Goal: Task Accomplishment & Management: Use online tool/utility

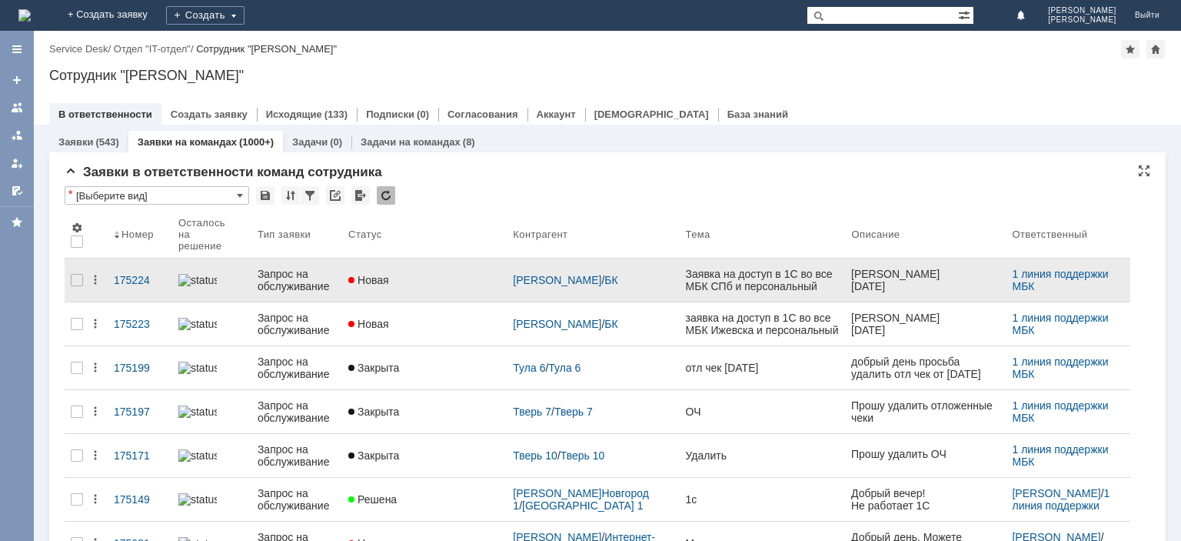
click at [301, 268] on div "Запрос на обслуживание" at bounding box center [297, 280] width 78 height 25
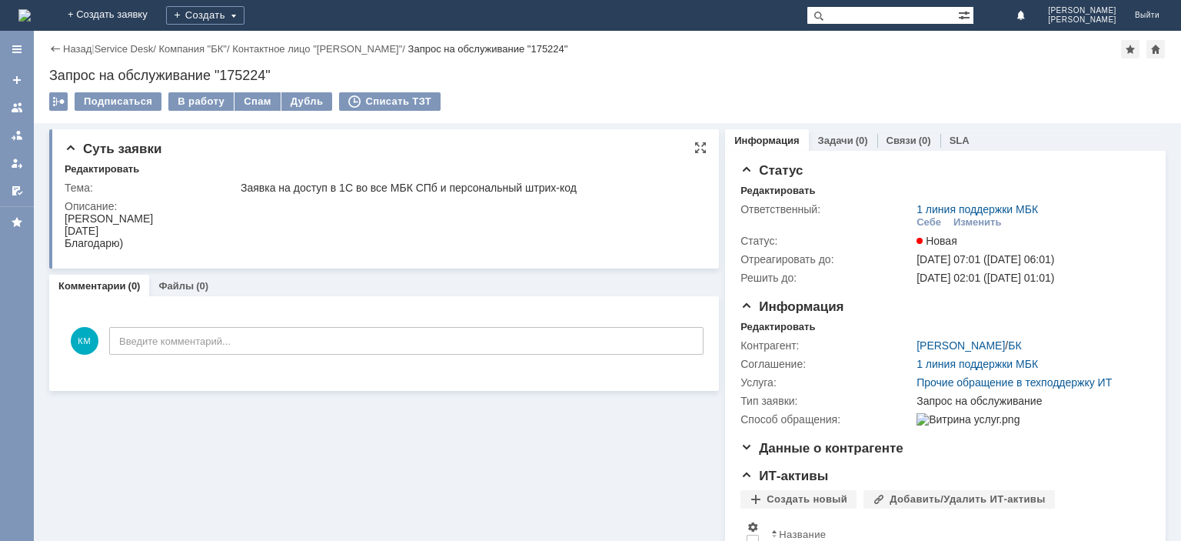
drag, startPoint x: 65, startPoint y: 217, endPoint x: 236, endPoint y: 217, distance: 171.5
click at [236, 217] on html "[PERSON_NAME] [DATE] [GEOGRAPHIC_DATA])" at bounding box center [382, 230] width 635 height 37
copy div "[PERSON_NAME]"
drag, startPoint x: 118, startPoint y: 231, endPoint x: 128, endPoint y: 438, distance: 207.8
click at [65, 226] on html "[PERSON_NAME] [DATE] [GEOGRAPHIC_DATA])" at bounding box center [382, 230] width 635 height 37
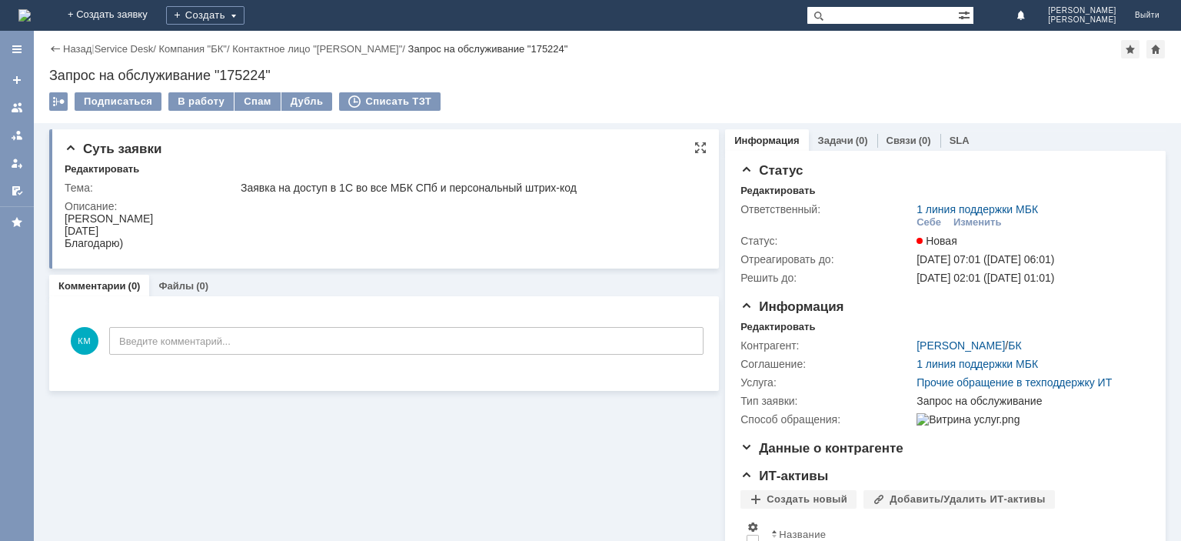
copy div "[DATE]"
click at [110, 231] on div "[DATE]" at bounding box center [109, 231] width 88 height 12
click at [18, 111] on div at bounding box center [17, 107] width 12 height 12
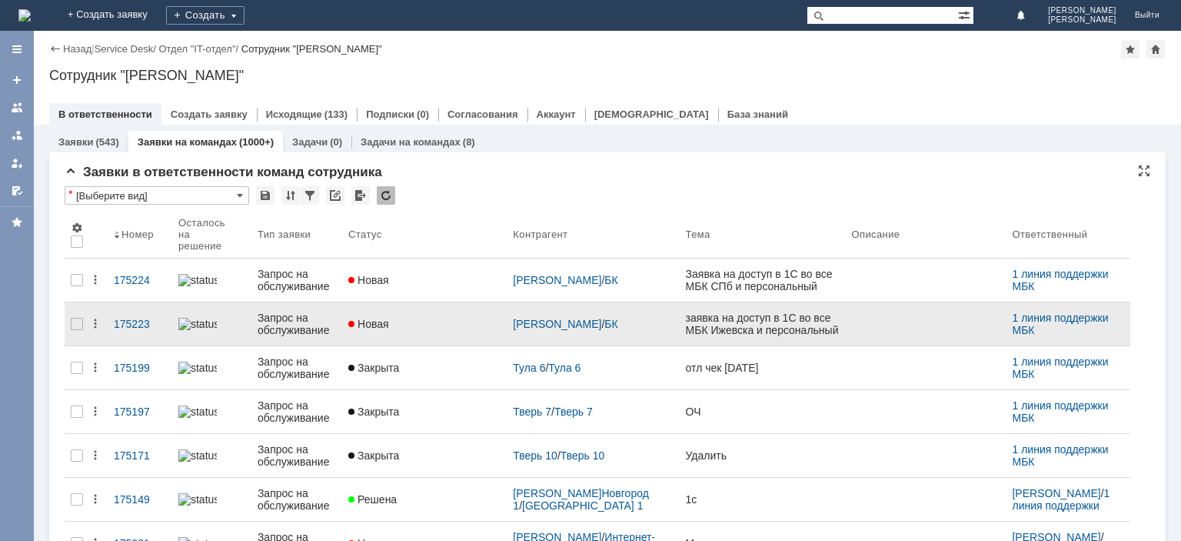
click at [311, 319] on div "Запрос на обслуживание" at bounding box center [297, 323] width 78 height 25
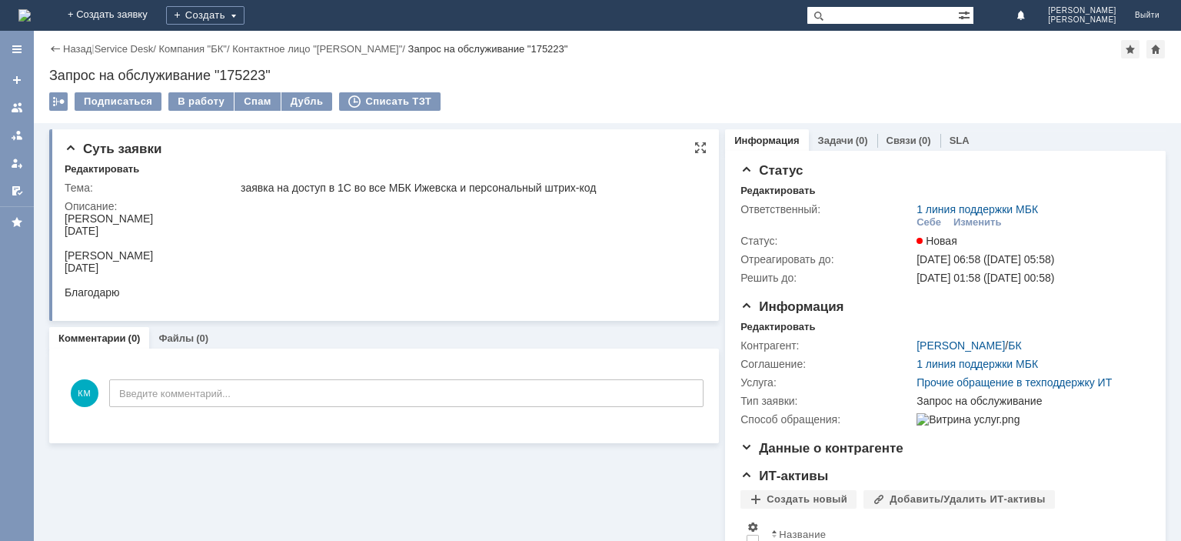
drag, startPoint x: 65, startPoint y: 218, endPoint x: 190, endPoint y: 217, distance: 124.6
click at [153, 217] on div "[PERSON_NAME]" at bounding box center [109, 218] width 88 height 12
copy div "[PERSON_NAME]"
drag, startPoint x: 111, startPoint y: 254, endPoint x: 266, endPoint y: 255, distance: 154.6
click at [266, 255] on html "[PERSON_NAME] [DATE] [PERSON_NAME] [DATE] [GEOGRAPHIC_DATA]" at bounding box center [382, 255] width 635 height 86
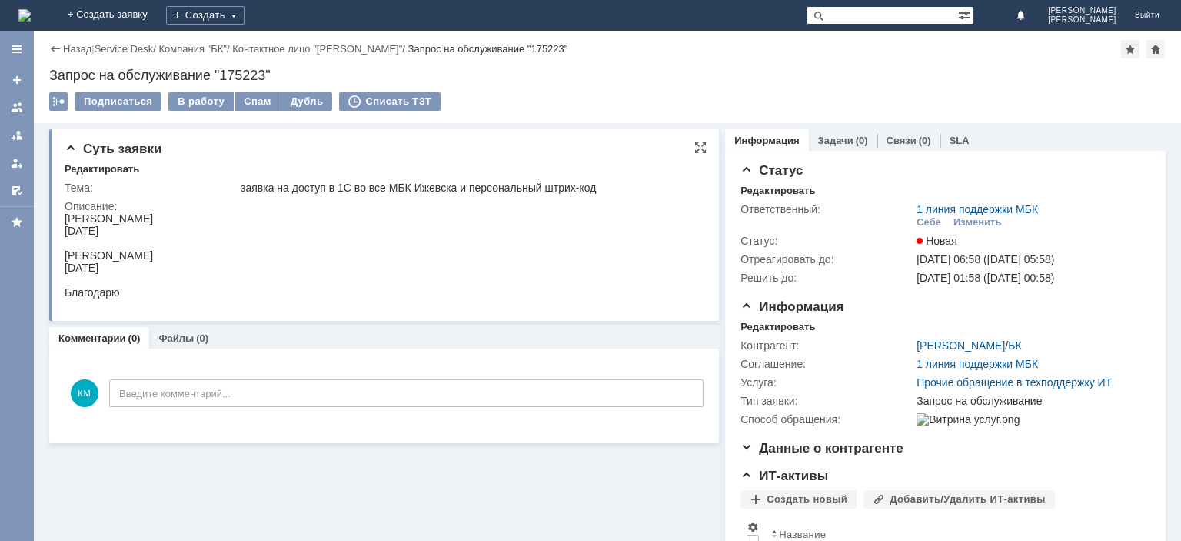
copy div "[PERSON_NAME]"
drag, startPoint x: 191, startPoint y: 220, endPoint x: 115, endPoint y: 434, distance: 226.7
click at [65, 221] on html "[PERSON_NAME] [DATE] [PERSON_NAME] [DATE] [GEOGRAPHIC_DATA]" at bounding box center [382, 255] width 635 height 86
copy div "[PERSON_NAME]"
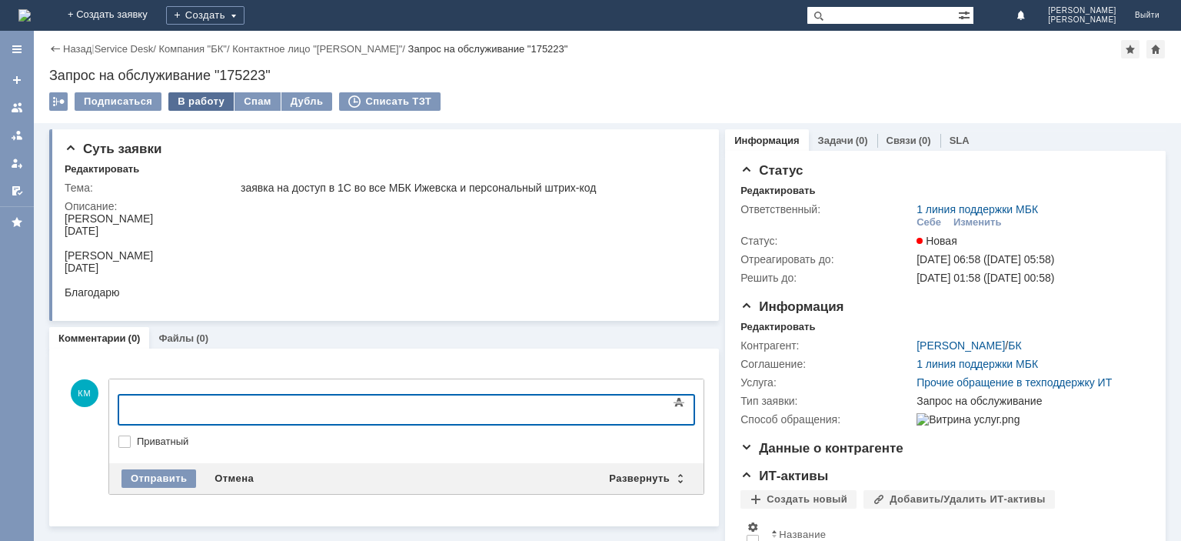
click at [189, 105] on div "В работу" at bounding box center [200, 101] width 65 height 18
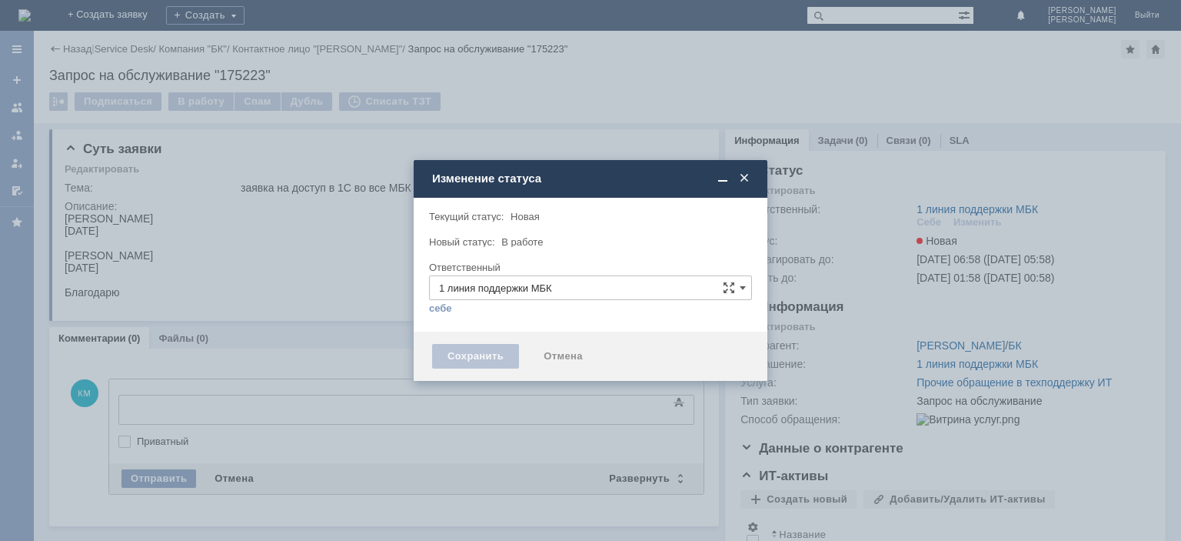
type input "[PERSON_NAME]"
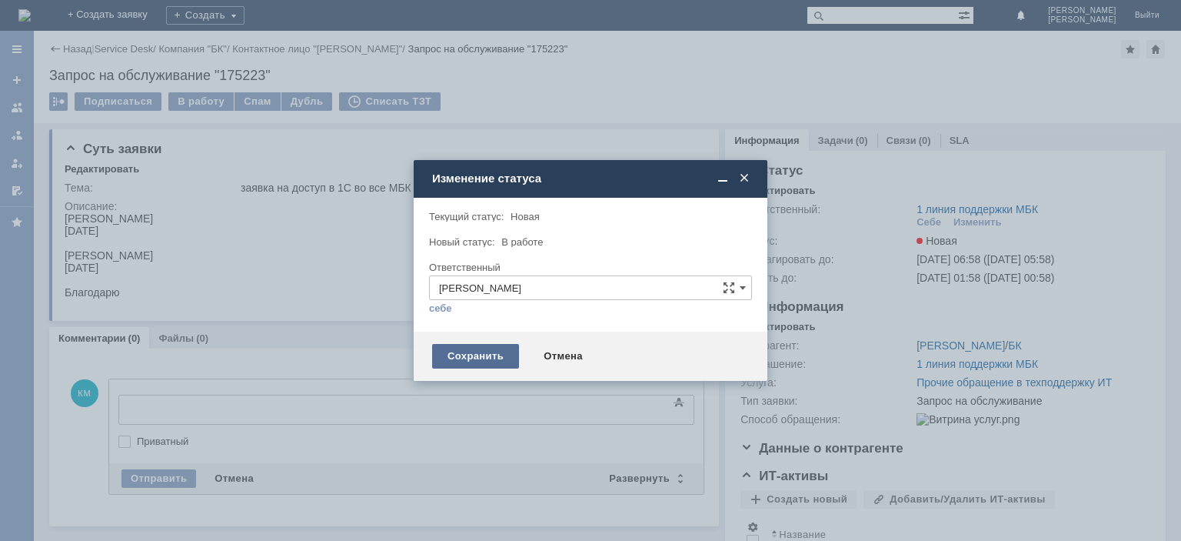
click at [484, 358] on div "Сохранить" at bounding box center [475, 356] width 87 height 25
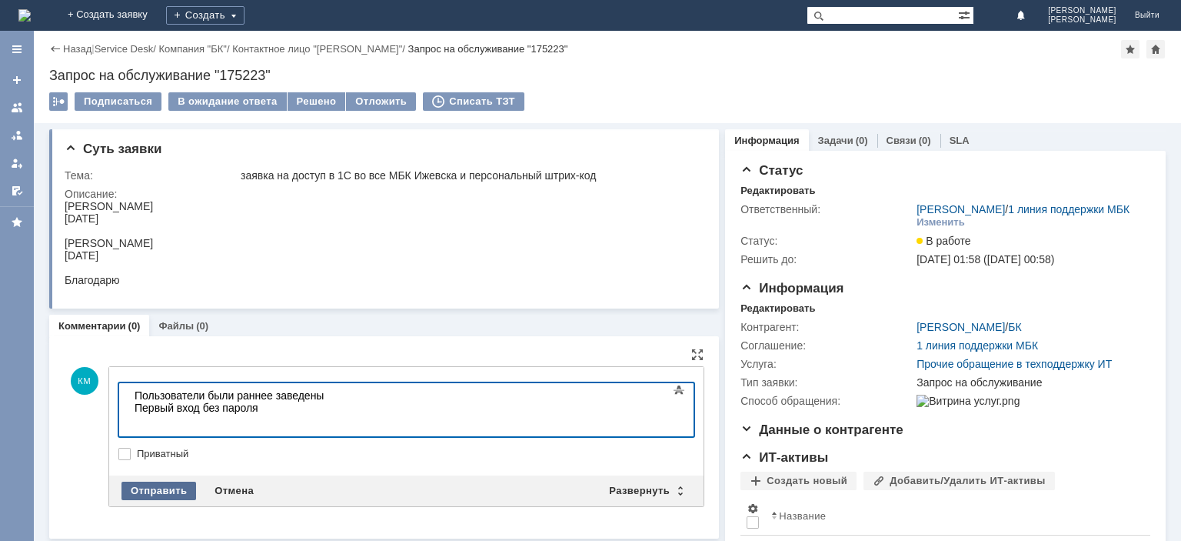
click at [148, 489] on div "Отправить" at bounding box center [158, 490] width 75 height 18
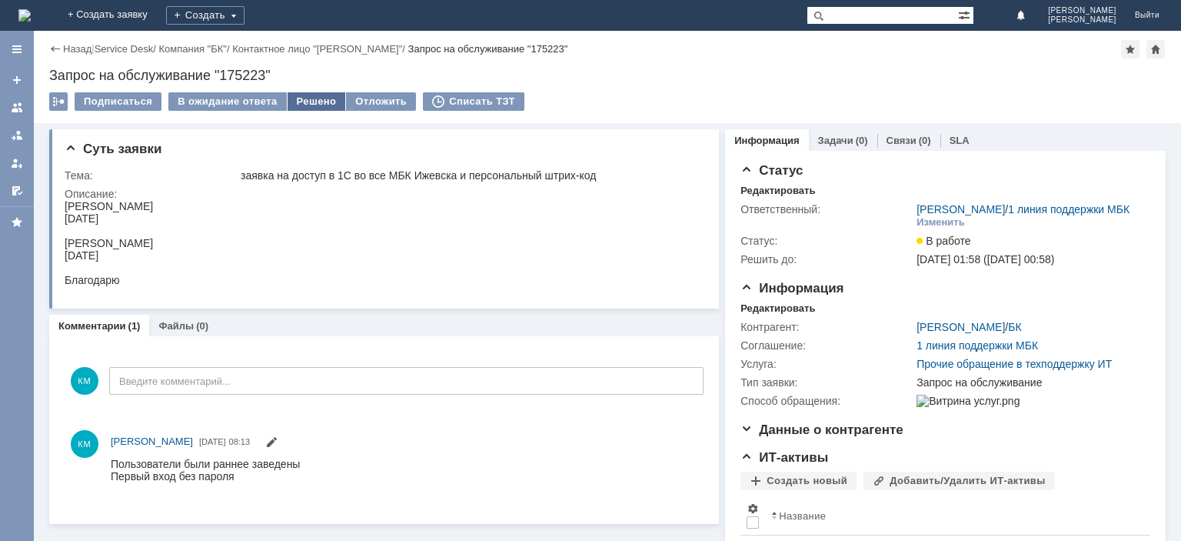
click at [313, 105] on div "Решено" at bounding box center [317, 101] width 58 height 18
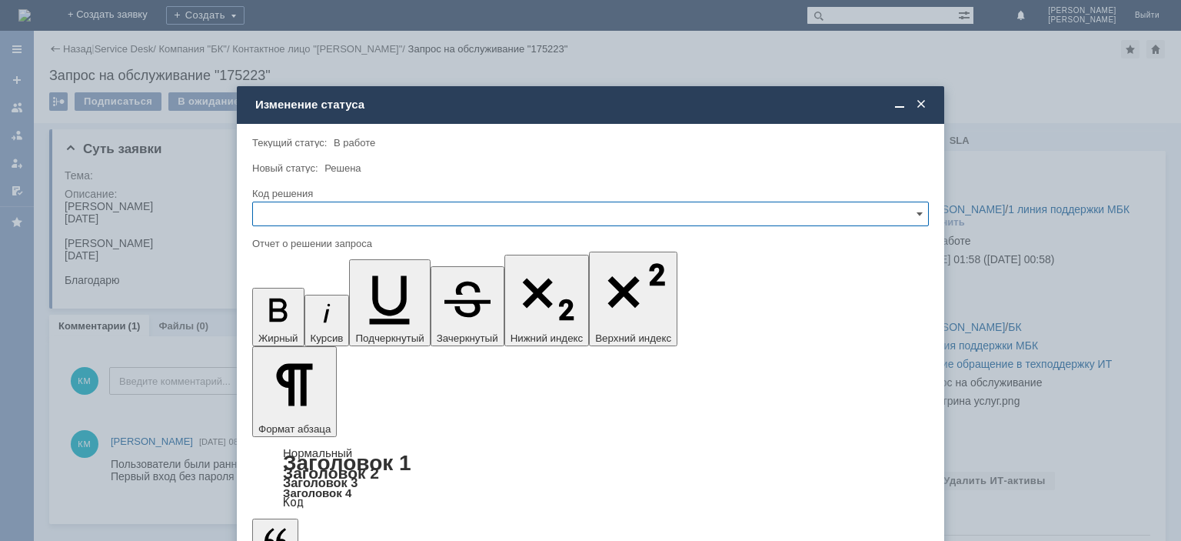
click at [378, 211] on input "text" at bounding box center [590, 213] width 677 height 25
click at [297, 315] on span "Решено" at bounding box center [590, 318] width 657 height 12
type input "Решено"
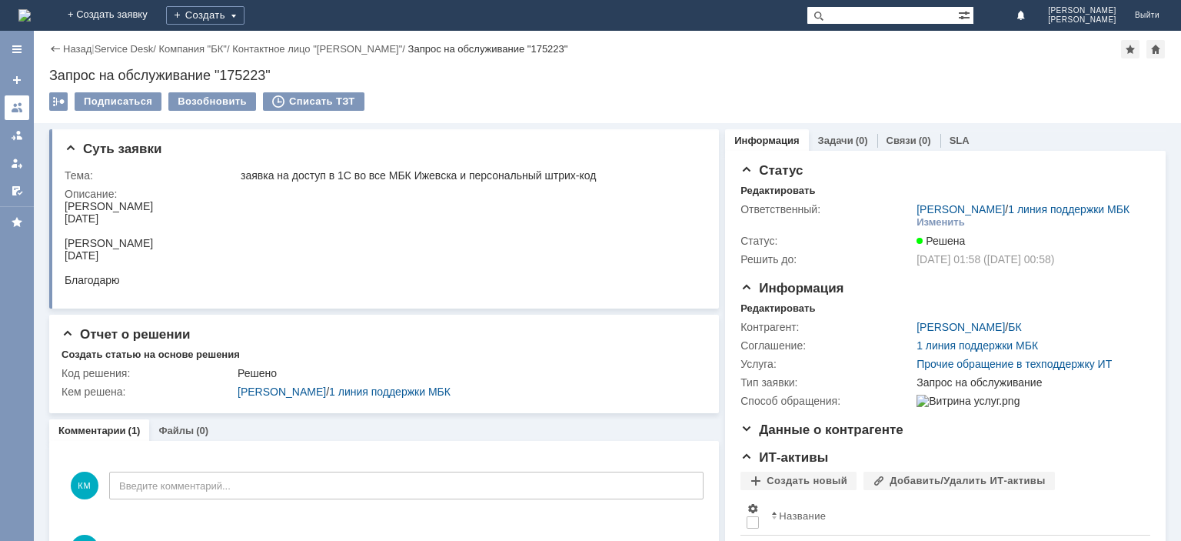
click at [11, 103] on div at bounding box center [17, 107] width 12 height 12
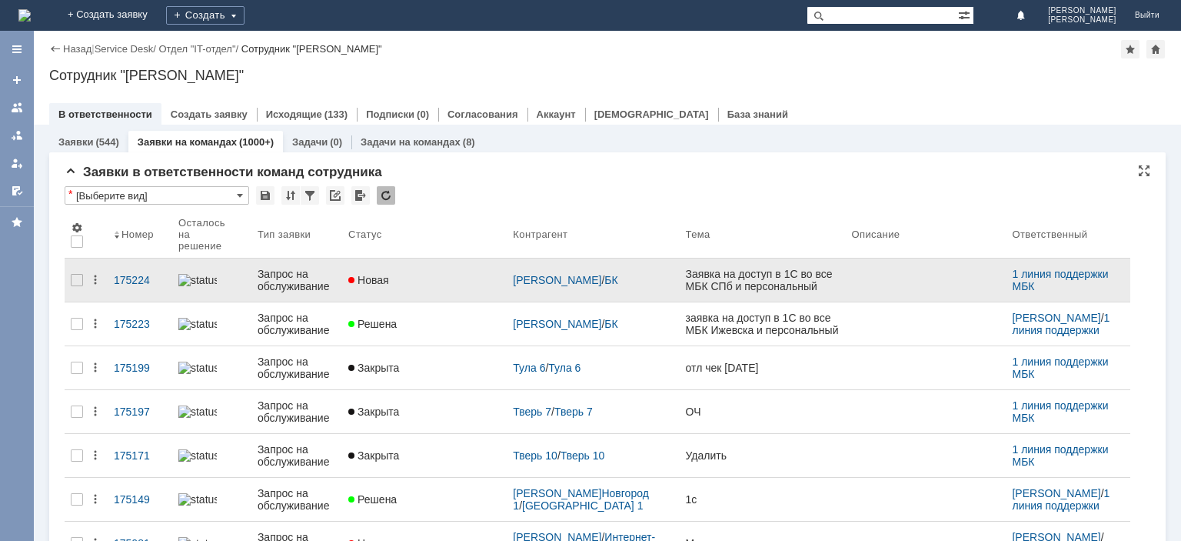
click at [302, 275] on div "Запрос на обслуживание" at bounding box center [297, 280] width 78 height 25
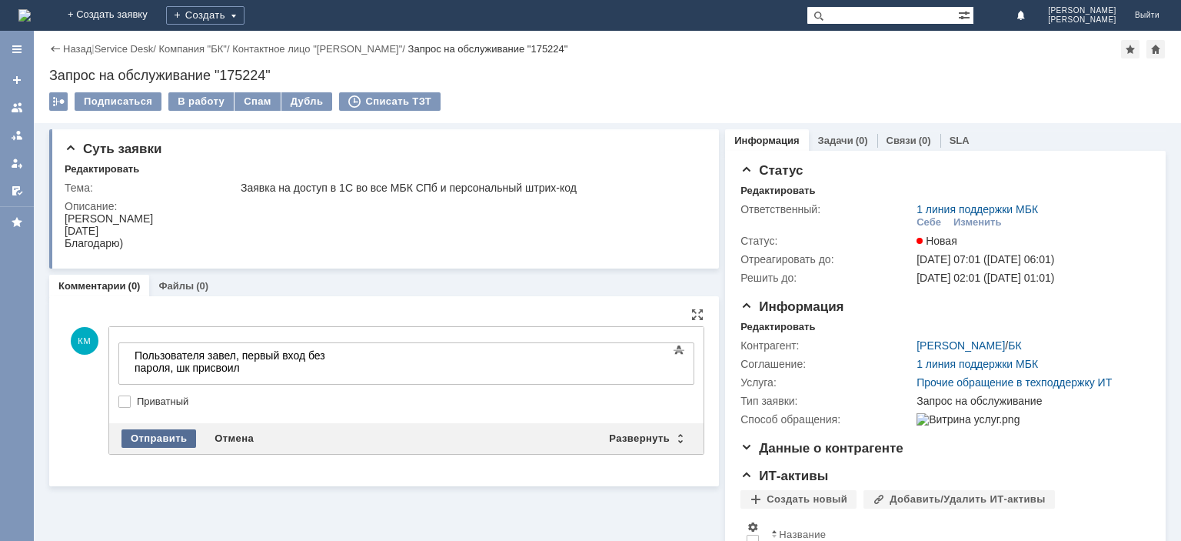
click at [144, 435] on div "Отправить" at bounding box center [158, 438] width 75 height 18
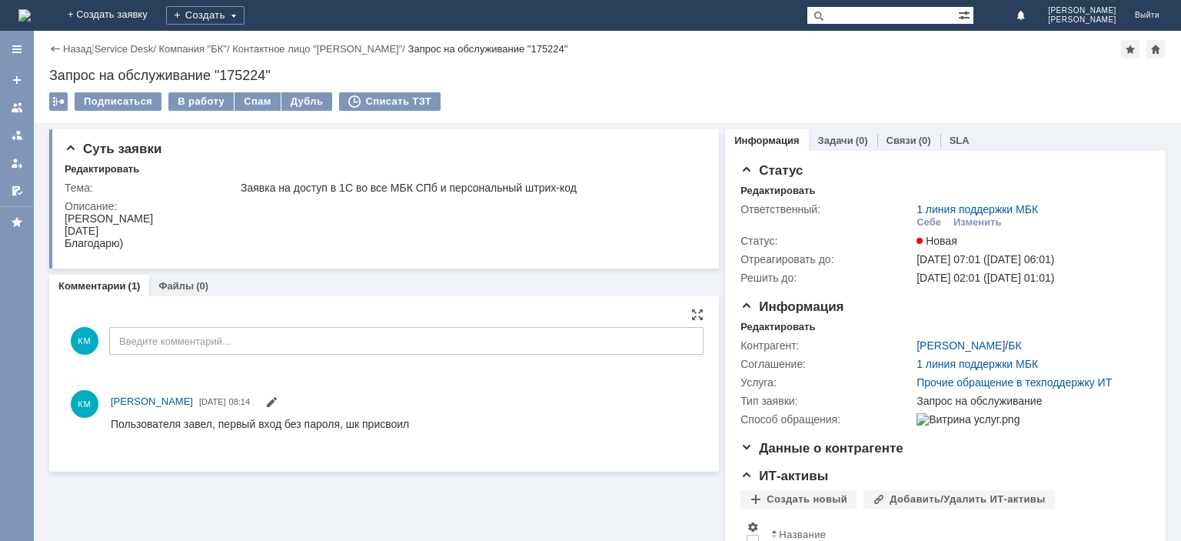
click at [198, 111] on td "В работу" at bounding box center [201, 102] width 66 height 20
click at [201, 100] on div "В работу" at bounding box center [200, 101] width 65 height 18
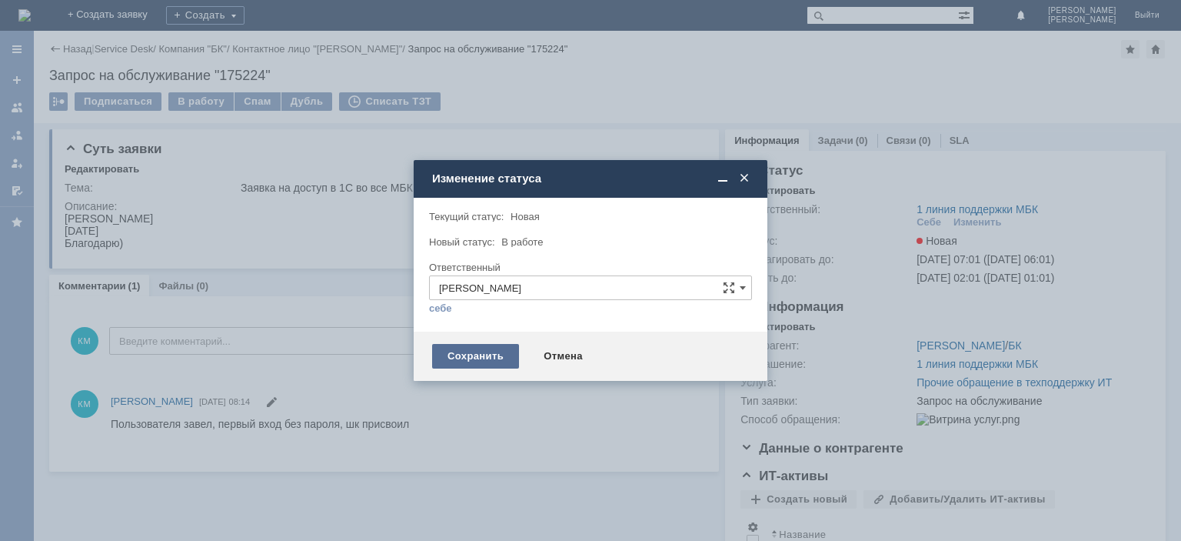
click at [478, 358] on div "Сохранить" at bounding box center [475, 356] width 87 height 25
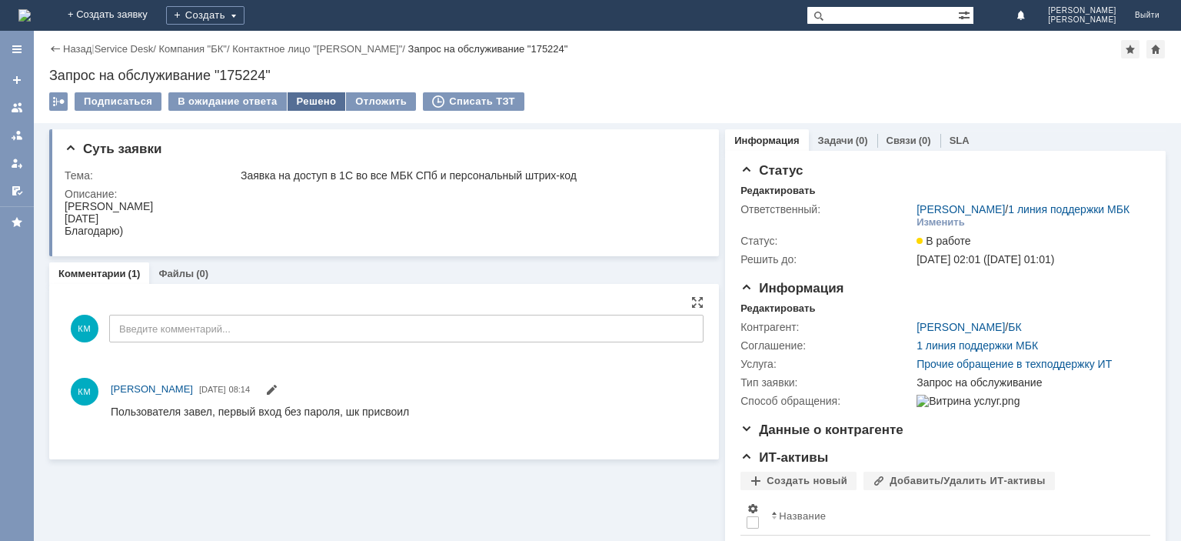
click at [321, 100] on div "Решено" at bounding box center [317, 101] width 58 height 18
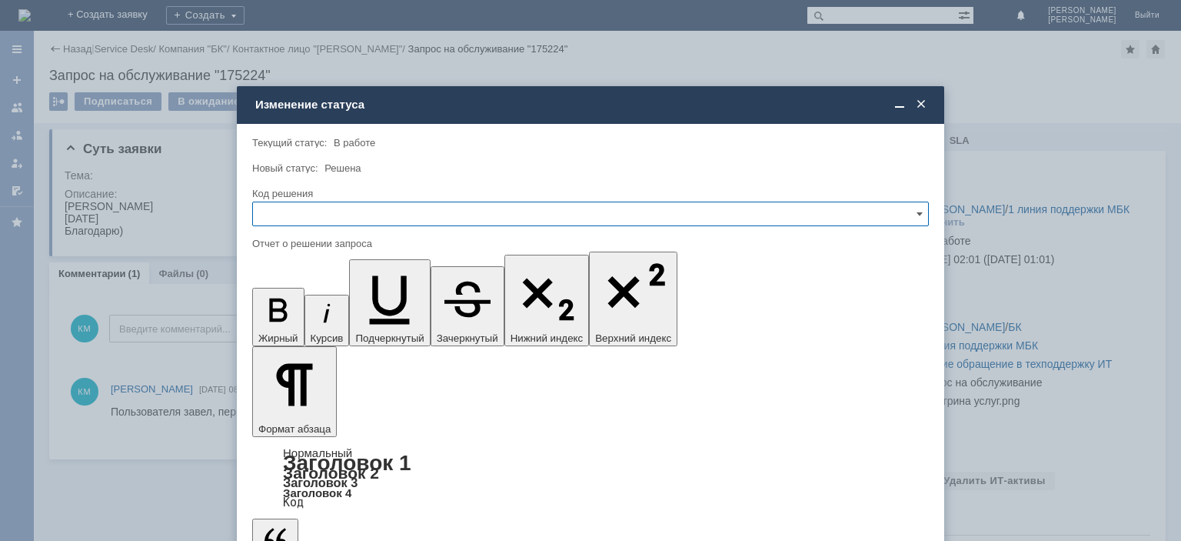
click at [311, 205] on input "text" at bounding box center [590, 213] width 677 height 25
click at [282, 311] on div "Решено" at bounding box center [590, 318] width 675 height 25
type input "Решено"
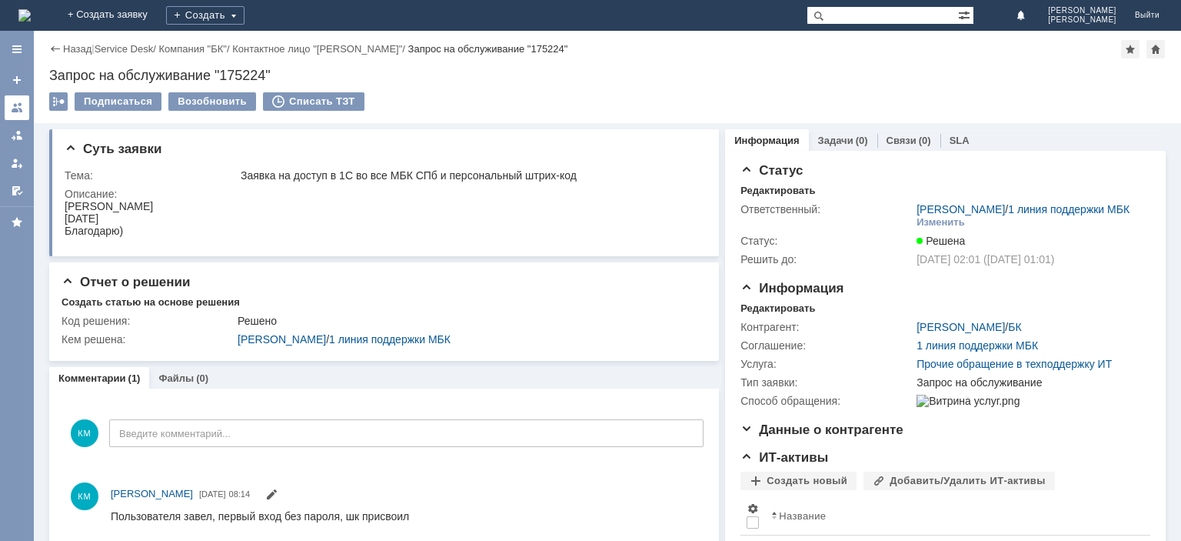
click at [28, 103] on link at bounding box center [17, 107] width 25 height 25
